Goal: Information Seeking & Learning: Learn about a topic

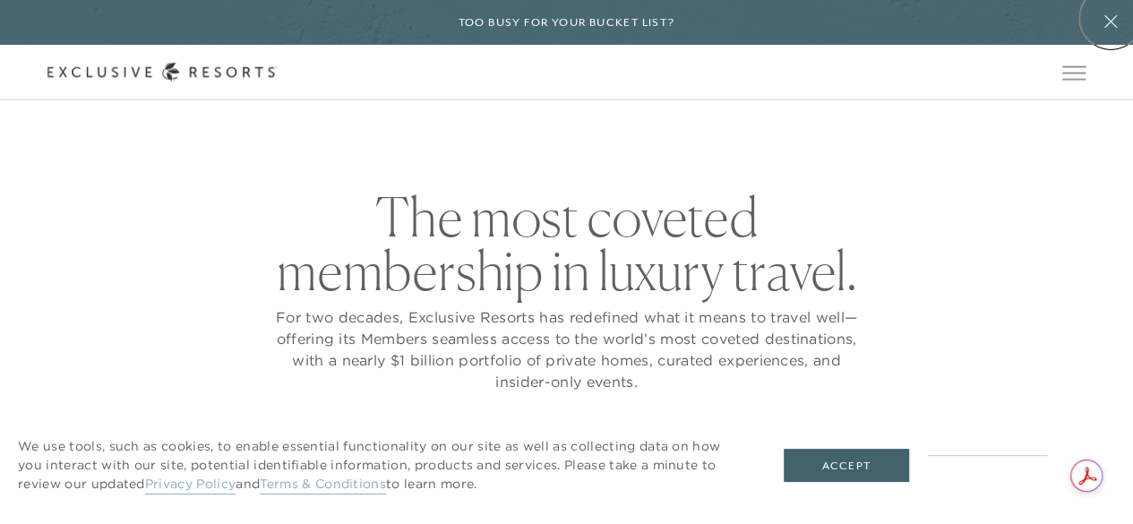
click at [1110, 18] on icon at bounding box center [1110, 21] width 34 height 14
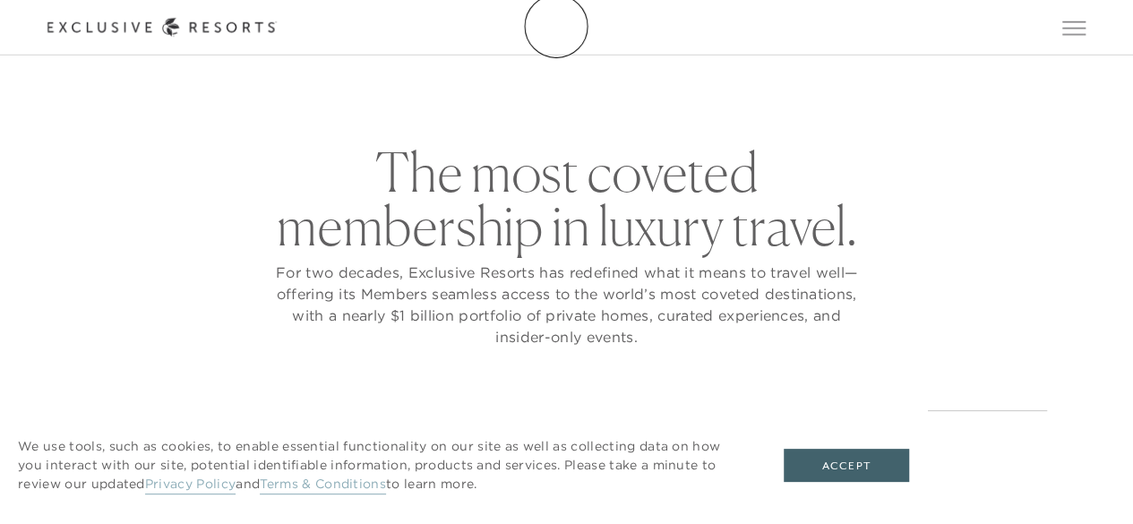
click at [277, 26] on icon at bounding box center [161, 27] width 229 height 19
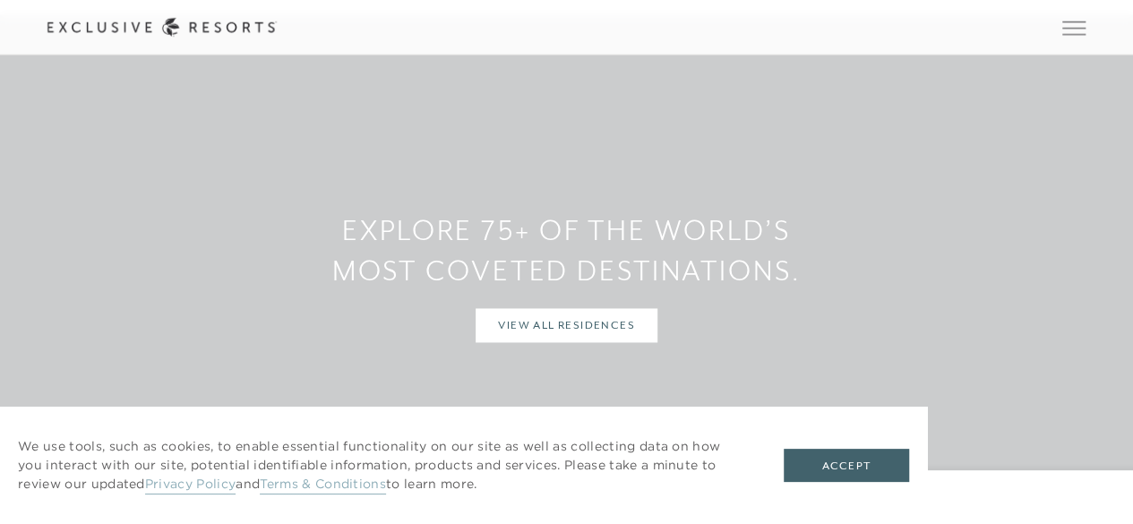
scroll to position [1269, 0]
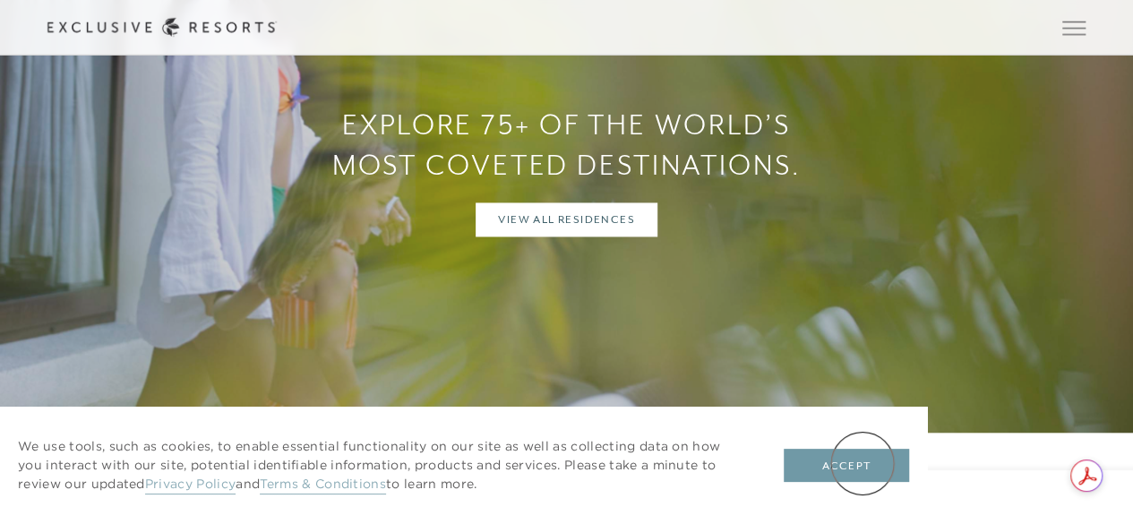
click at [862, 463] on button "Accept" at bounding box center [846, 466] width 125 height 34
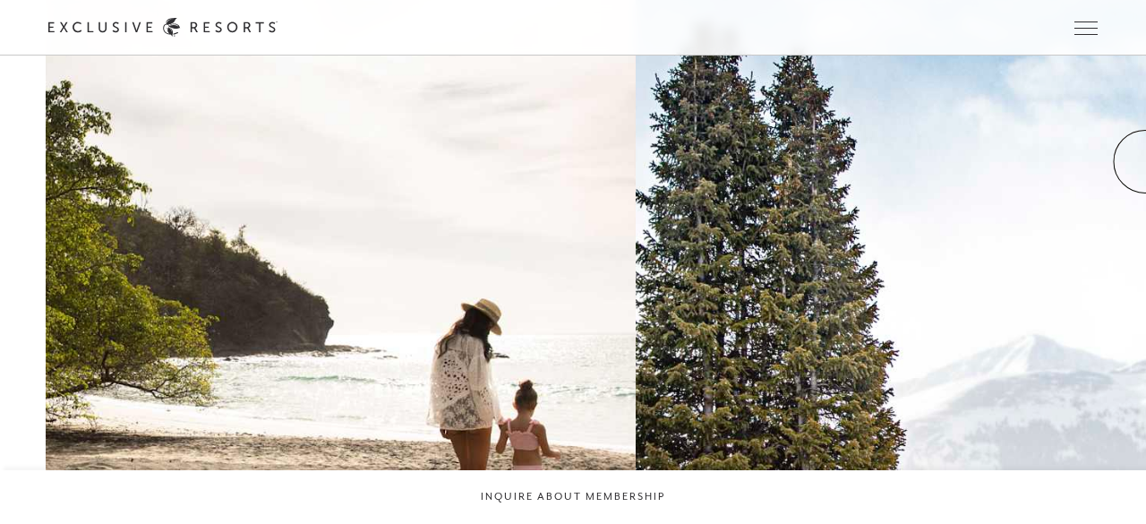
scroll to position [0, 0]
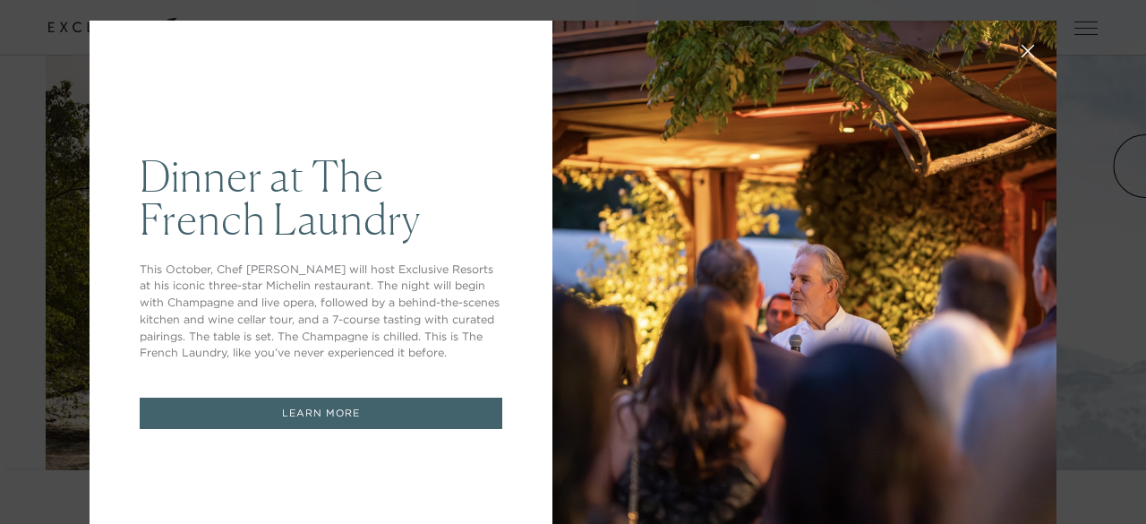
drag, startPoint x: 1140, startPoint y: 117, endPoint x: 1145, endPoint y: 173, distance: 55.8
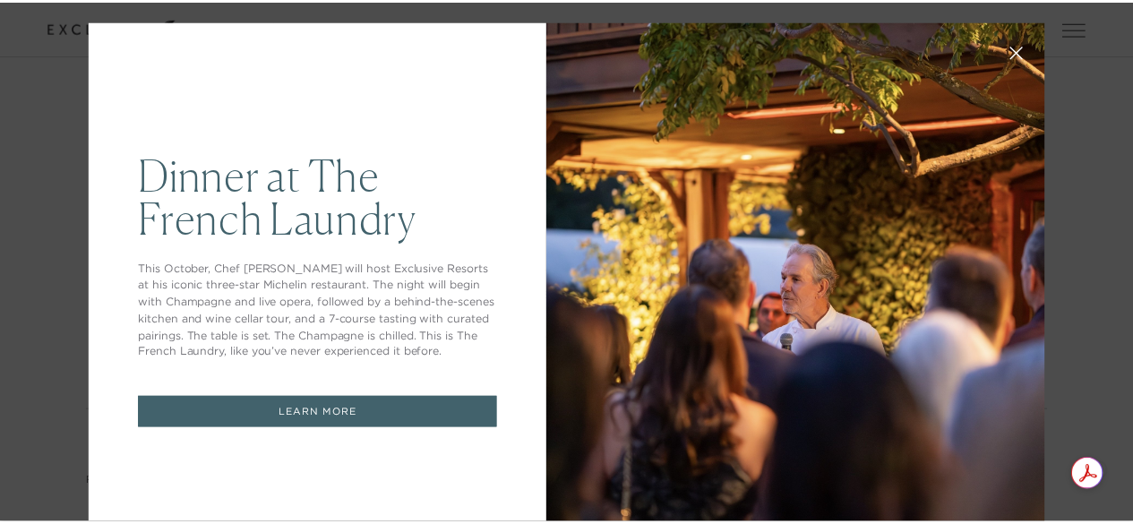
click at [1023, 55] on icon at bounding box center [1029, 54] width 12 height 12
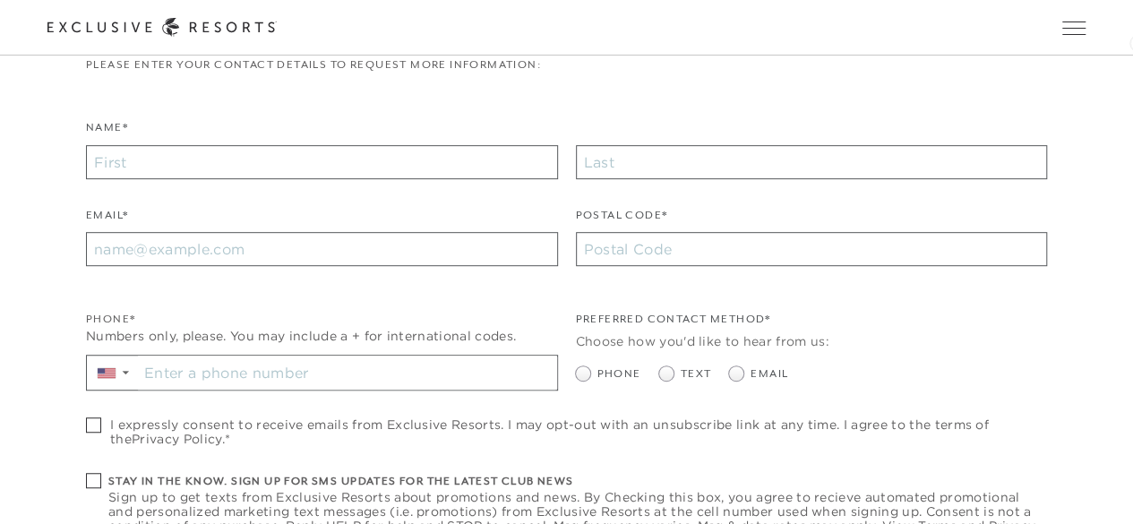
scroll to position [233, 0]
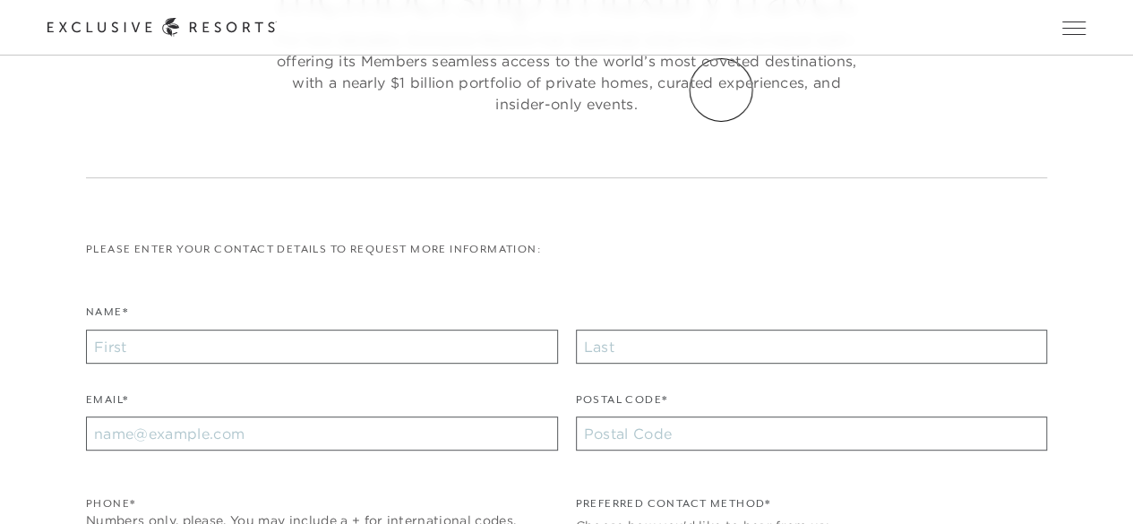
click at [0, 0] on link "Community" at bounding box center [0, 0] width 0 height 0
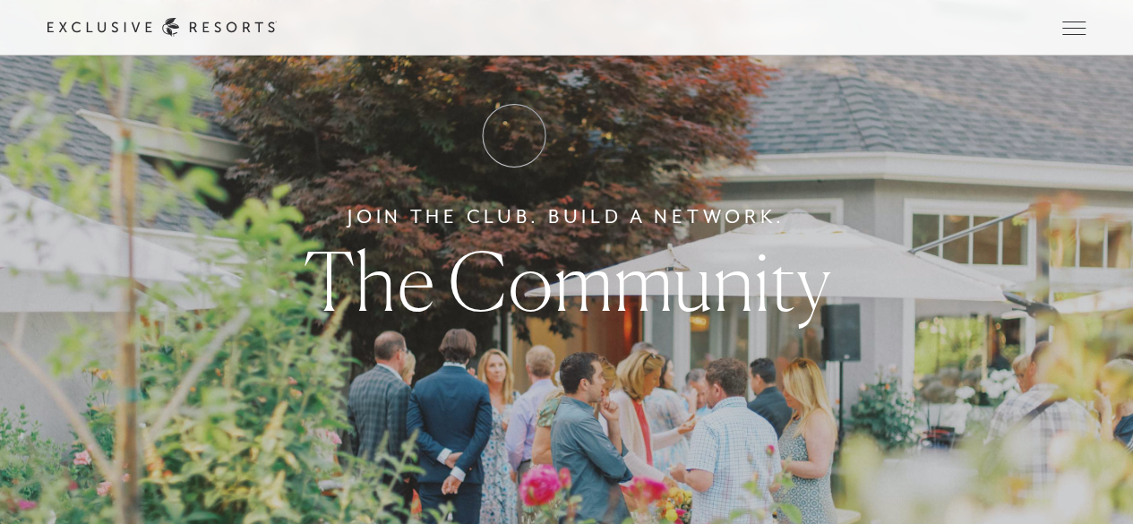
click at [0, 0] on link "How it works" at bounding box center [0, 0] width 0 height 0
